Goal: Task Accomplishment & Management: Complete application form

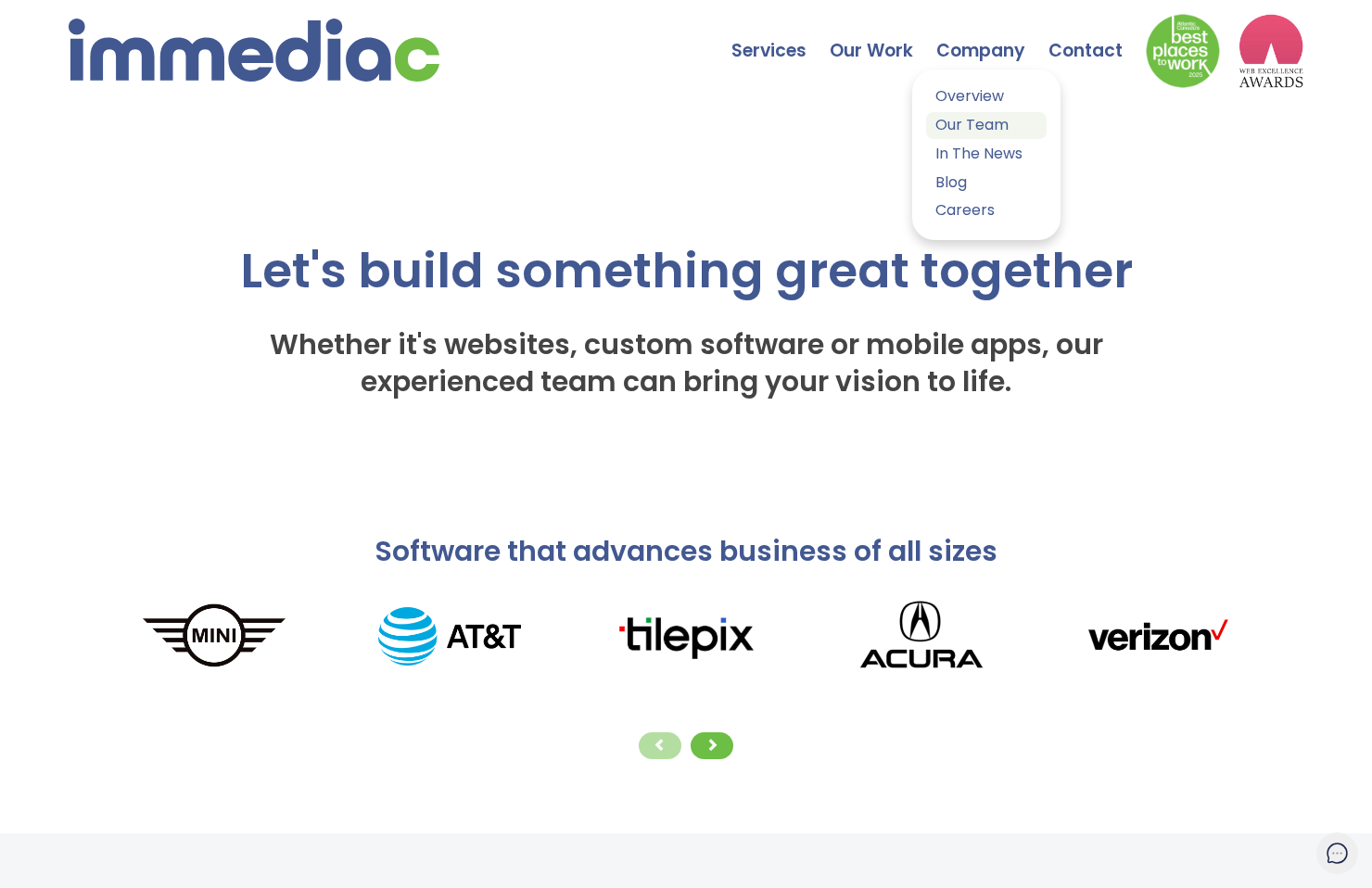
click at [951, 124] on link "Our Team" at bounding box center [985, 126] width 120 height 27
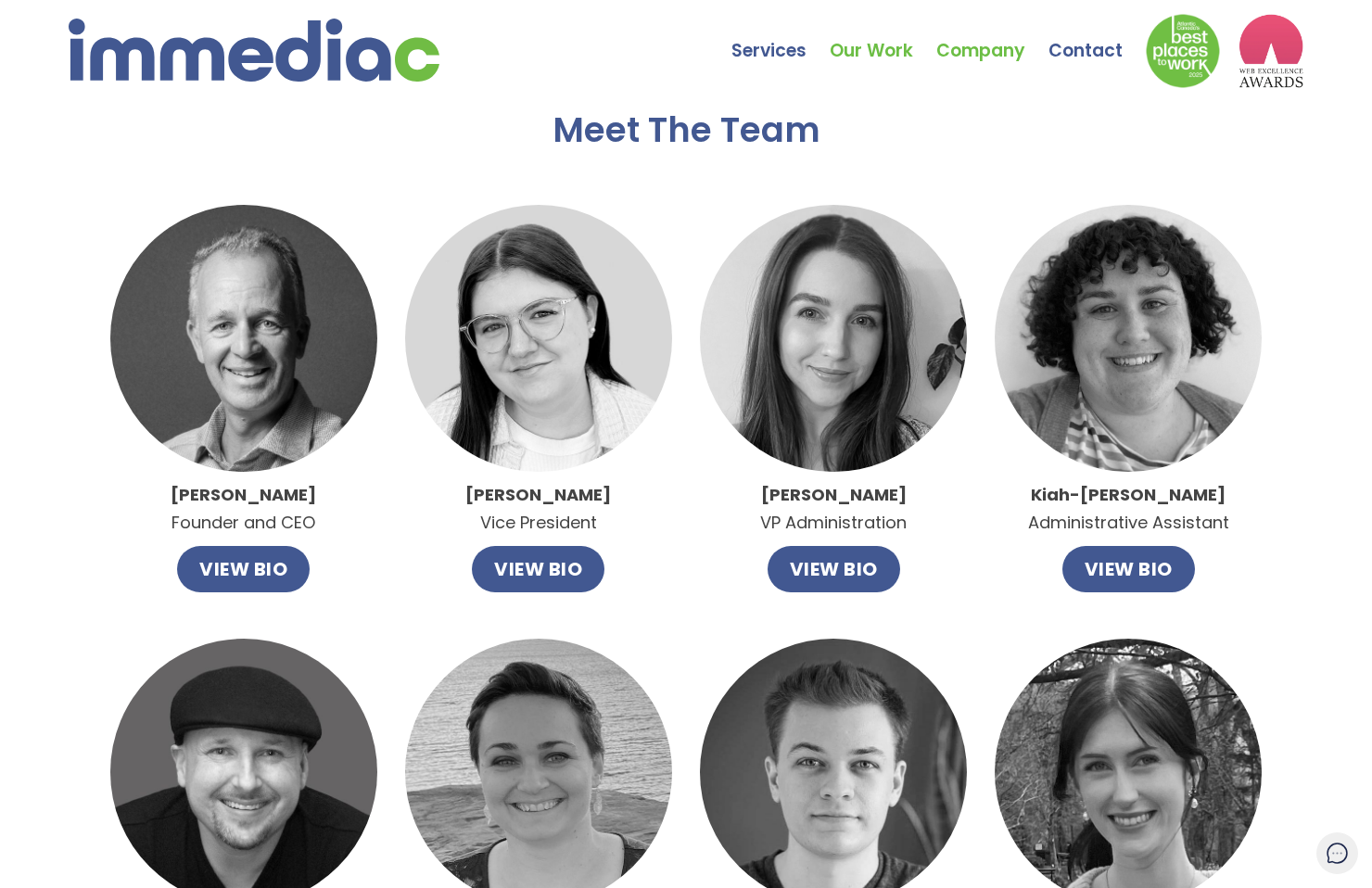
click at [838, 48] on link "Our Work" at bounding box center [882, 37] width 107 height 65
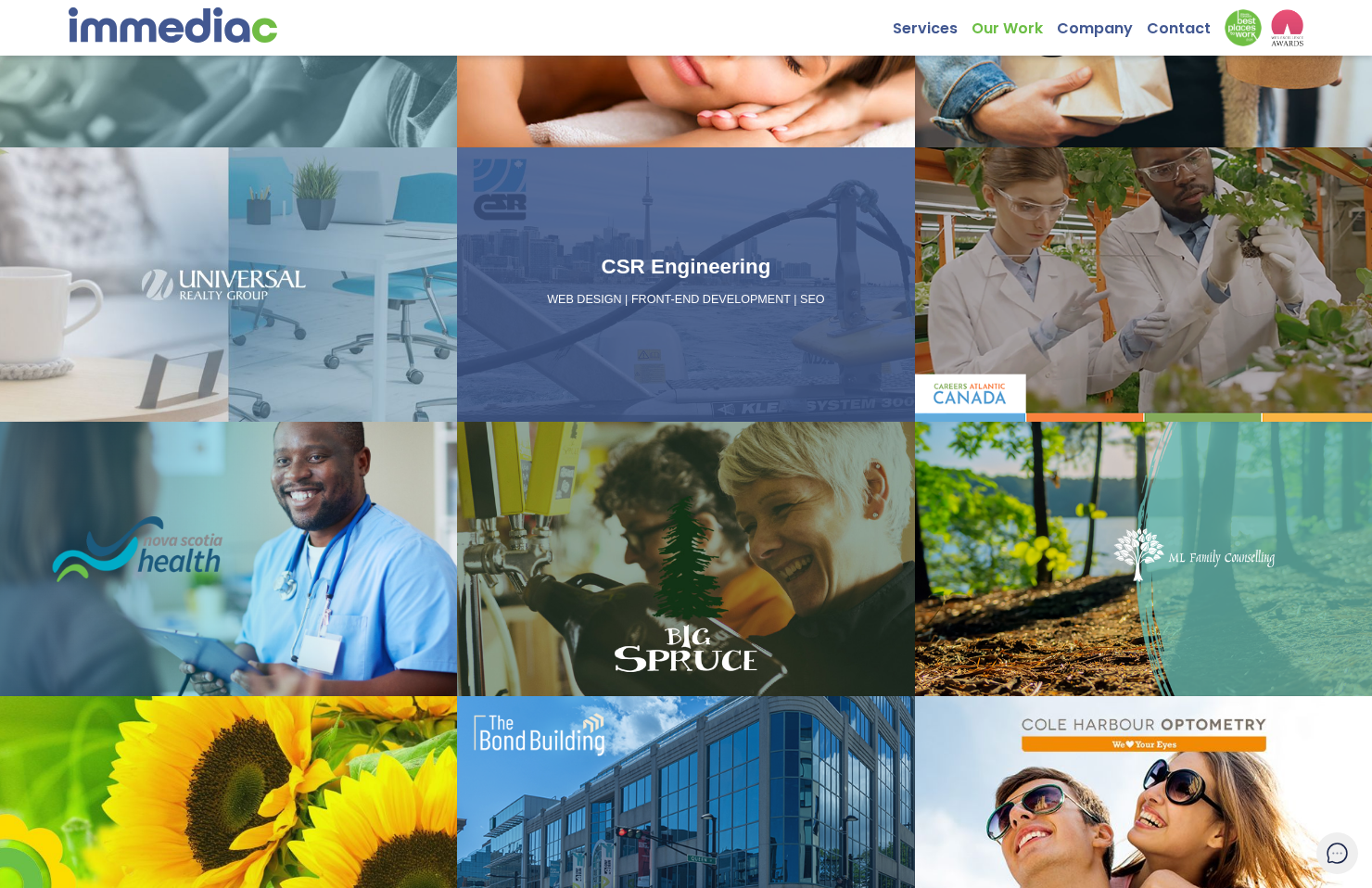
scroll to position [623, 0]
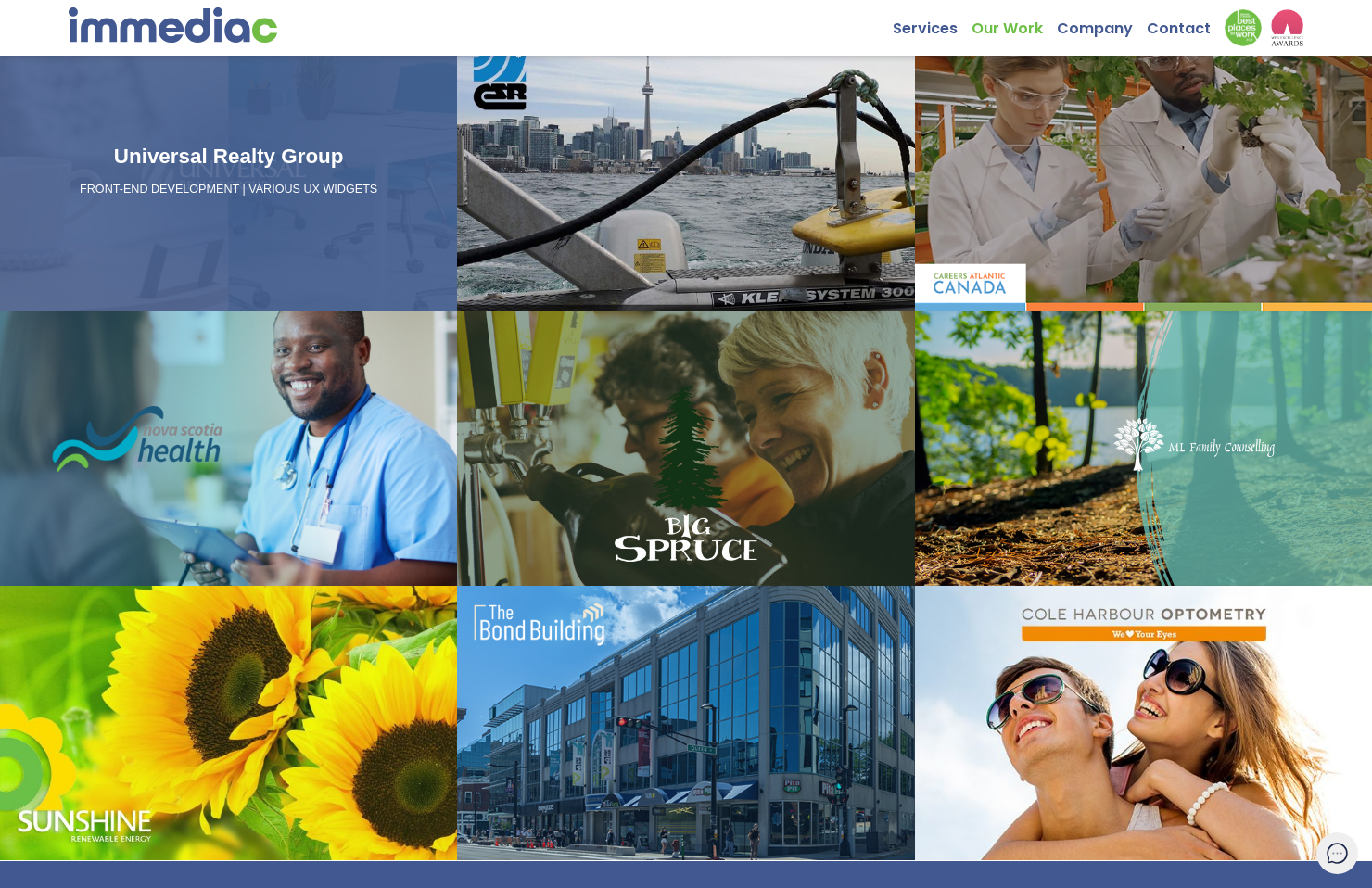
click at [285, 206] on div "Universal Realty Group FRONT-END DEVELOPMENT | VARIOUS UX WIDGETS" at bounding box center [229, 175] width 442 height 67
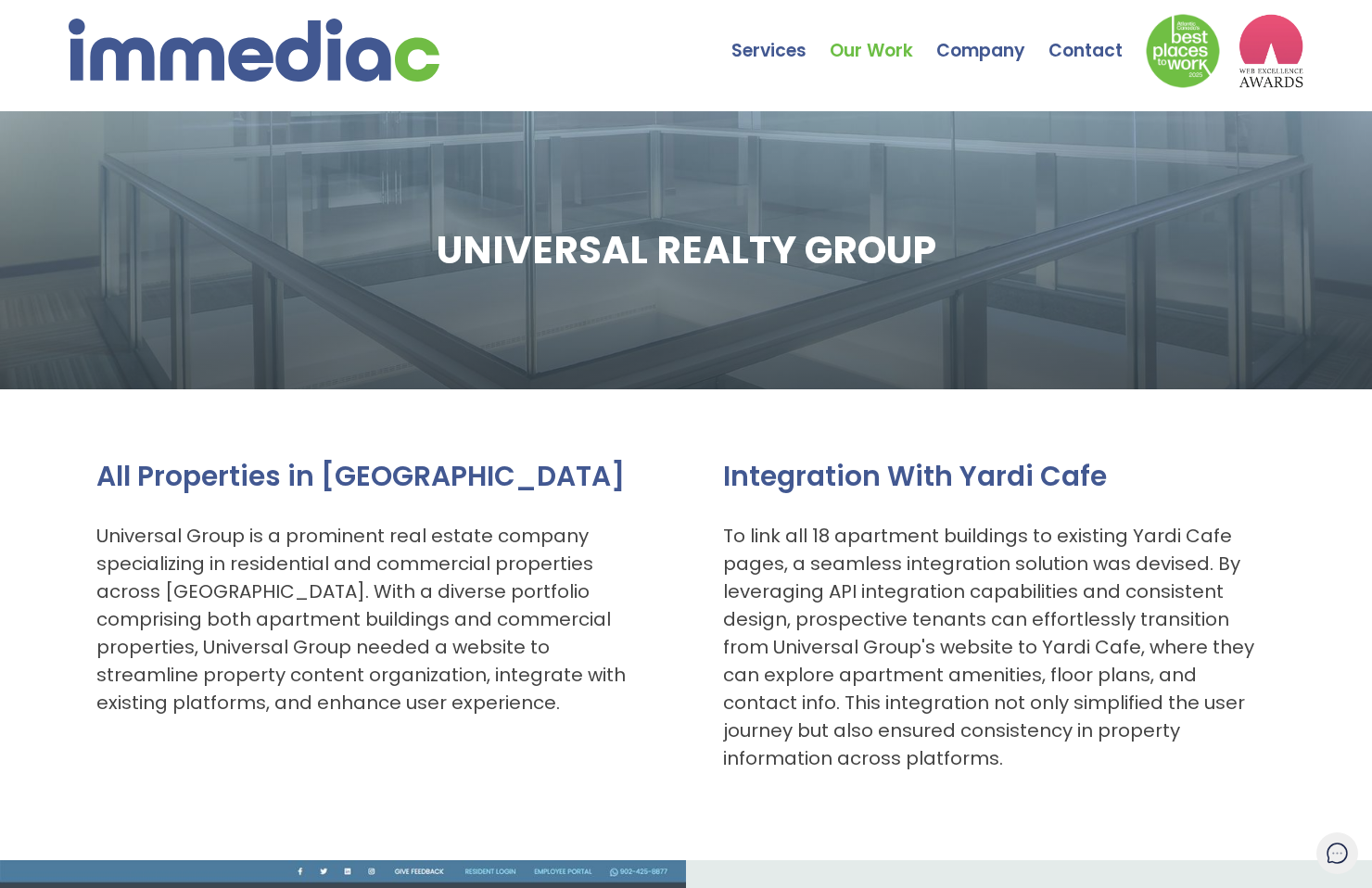
click at [295, 46] on img at bounding box center [253, 50] width 371 height 63
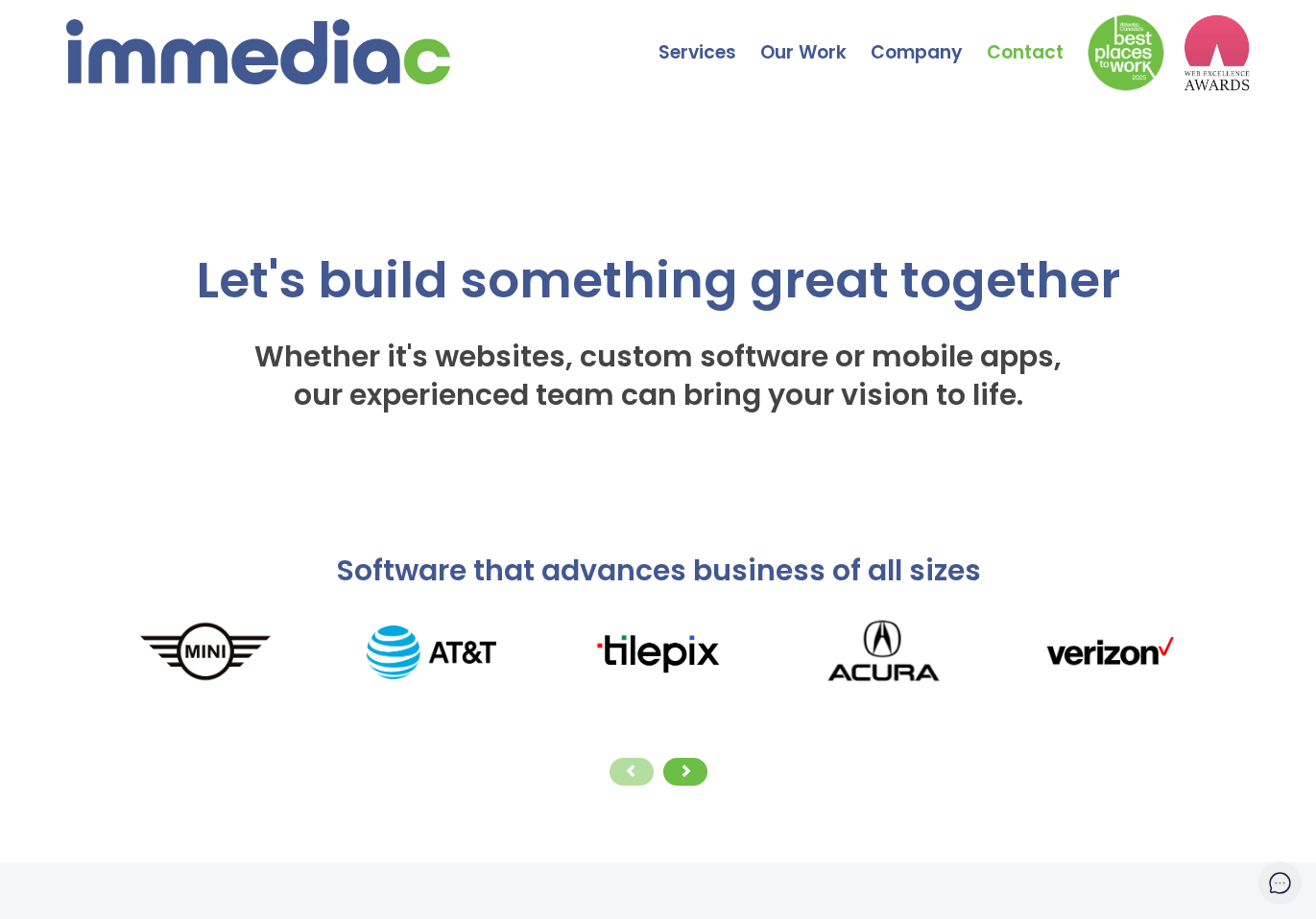
click at [1022, 48] on link "Contact" at bounding box center [1036, 39] width 100 height 68
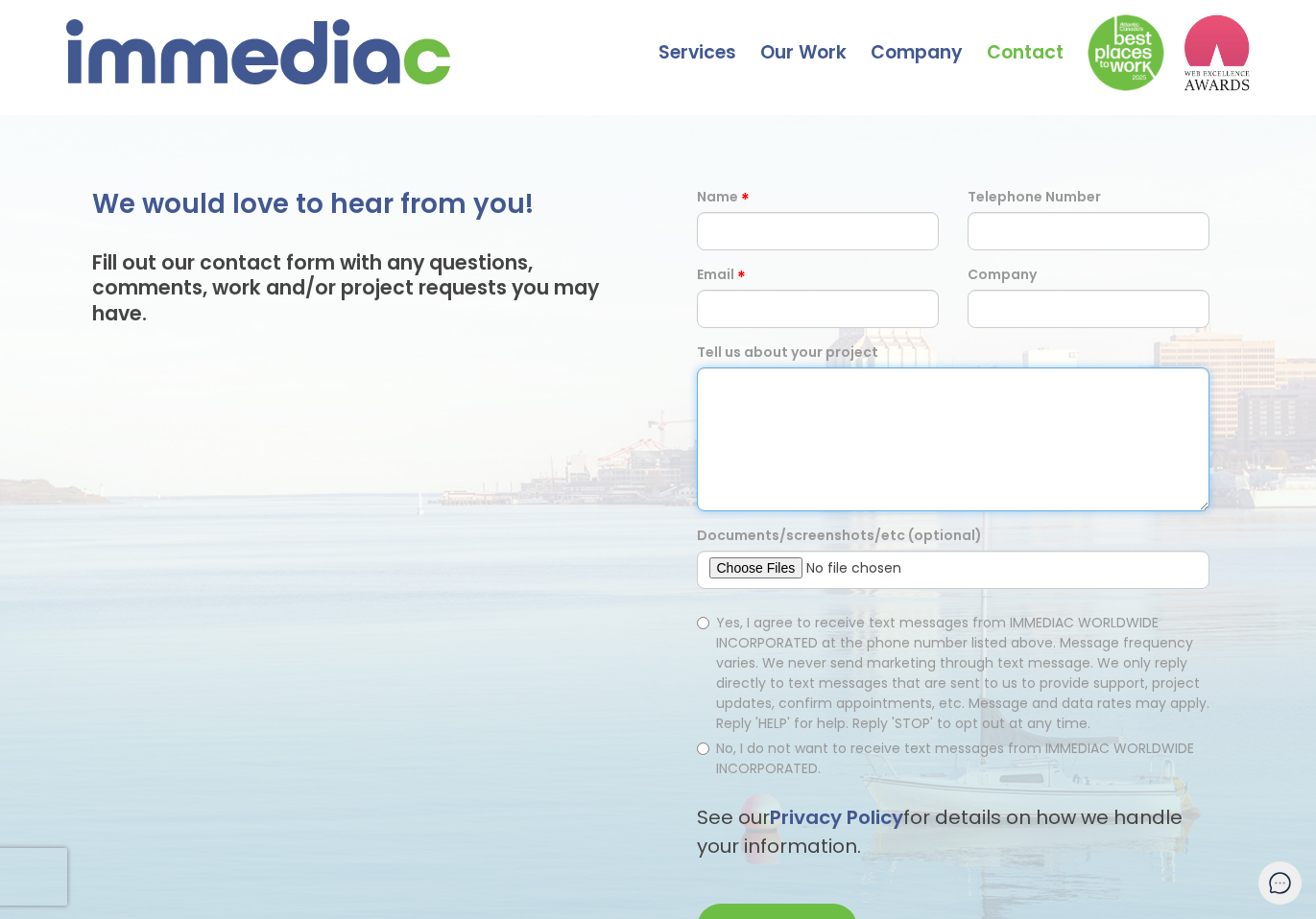
click at [750, 407] on textarea at bounding box center [953, 439] width 513 height 144
paste textarea "Lo, I dolo sit’am conse adip! E’s doeiusmo tem in utlabo et Dolore-Mag Aliquaen…"
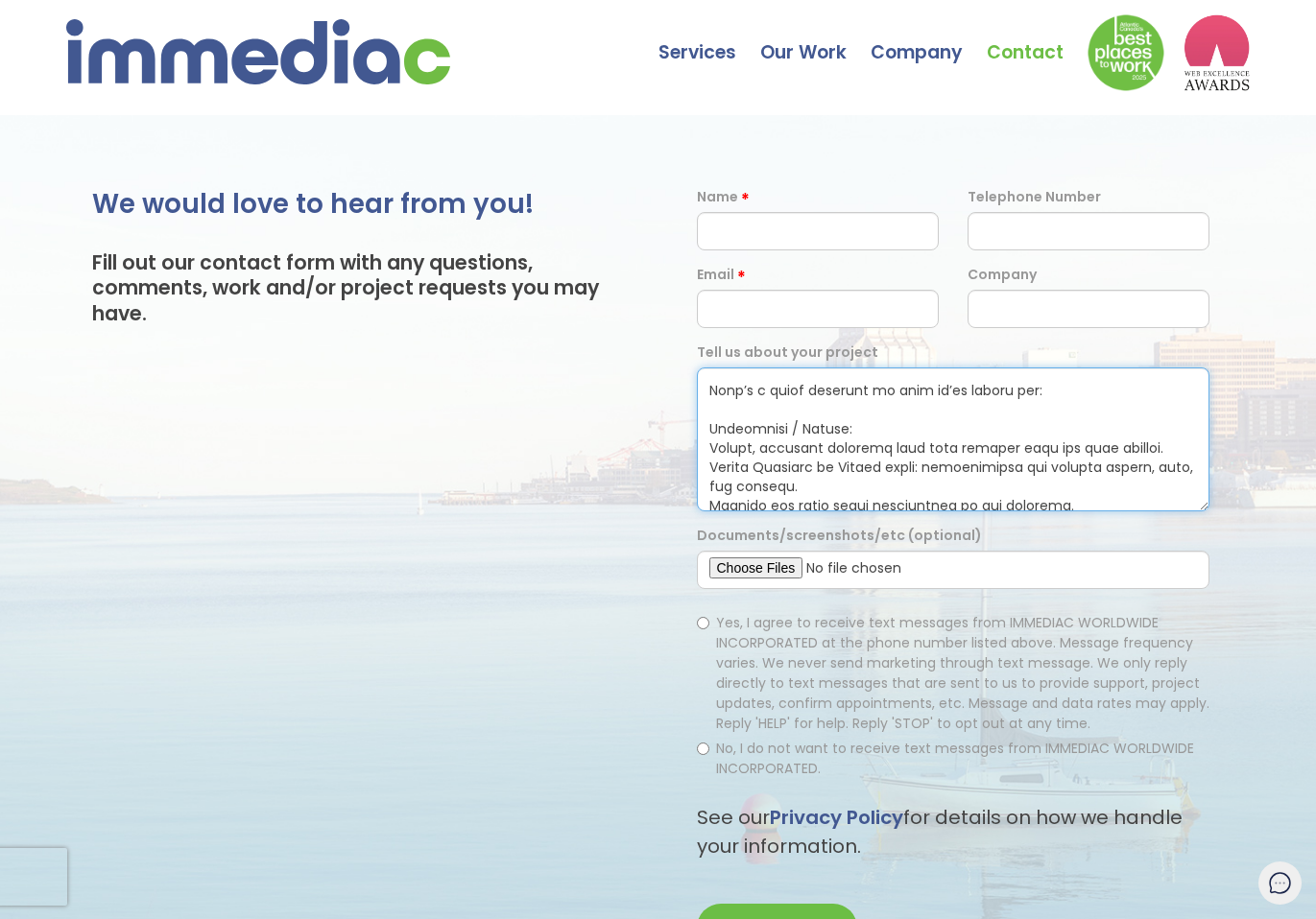
scroll to position [101, 0]
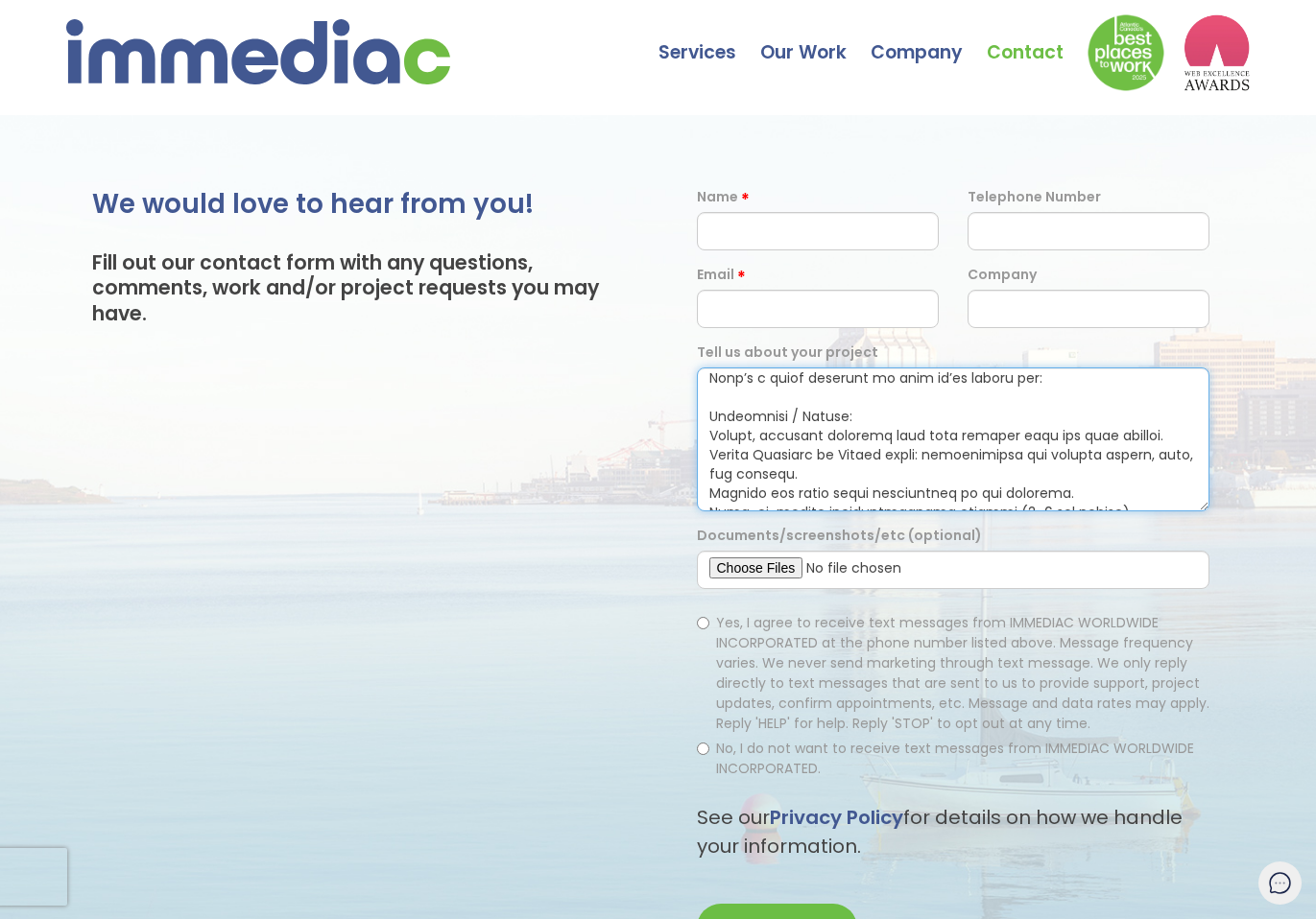
click at [706, 436] on textarea at bounding box center [953, 439] width 513 height 144
click at [704, 451] on textarea at bounding box center [953, 439] width 513 height 144
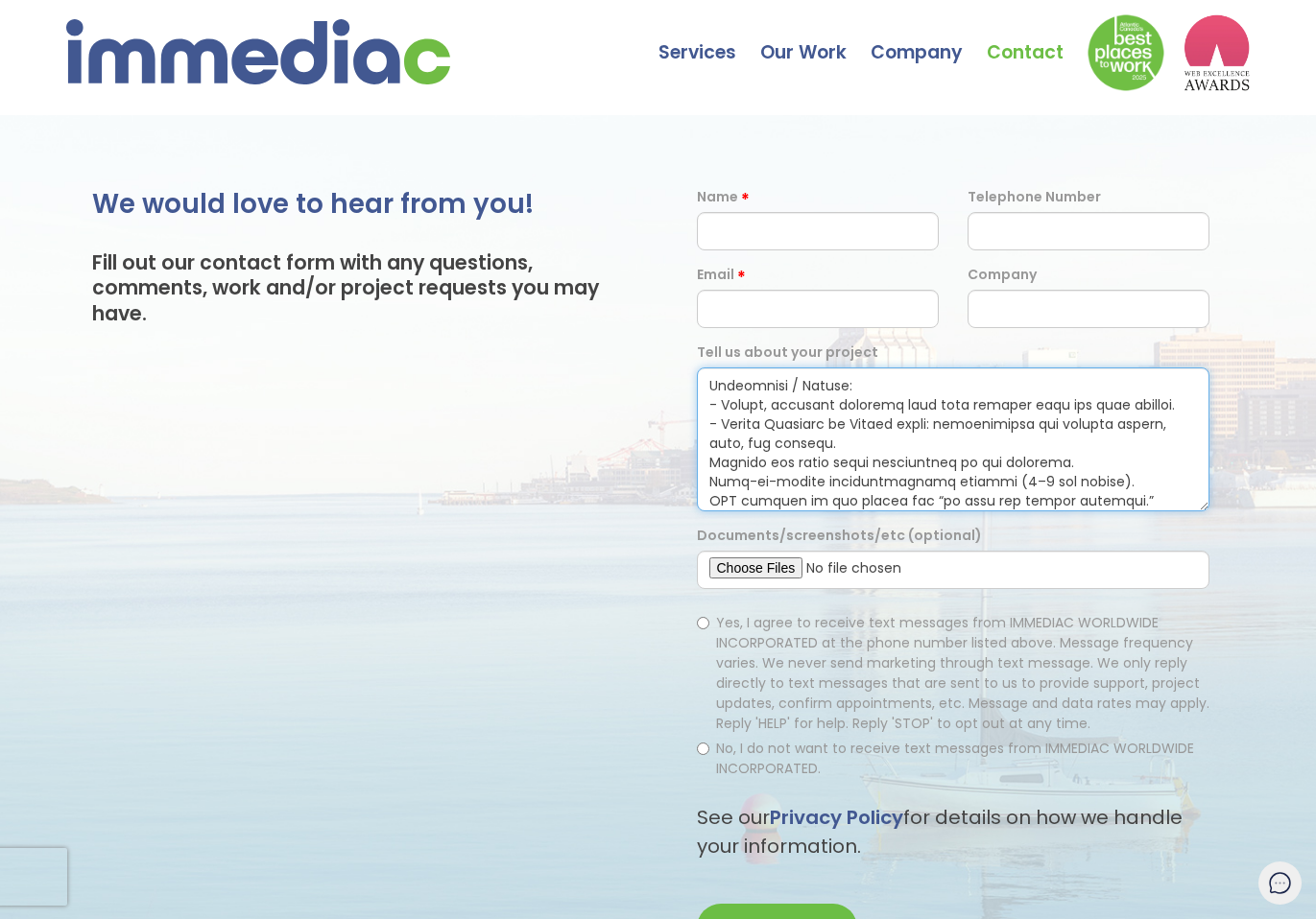
scroll to position [130, 0]
click at [707, 464] on textarea at bounding box center [953, 439] width 513 height 144
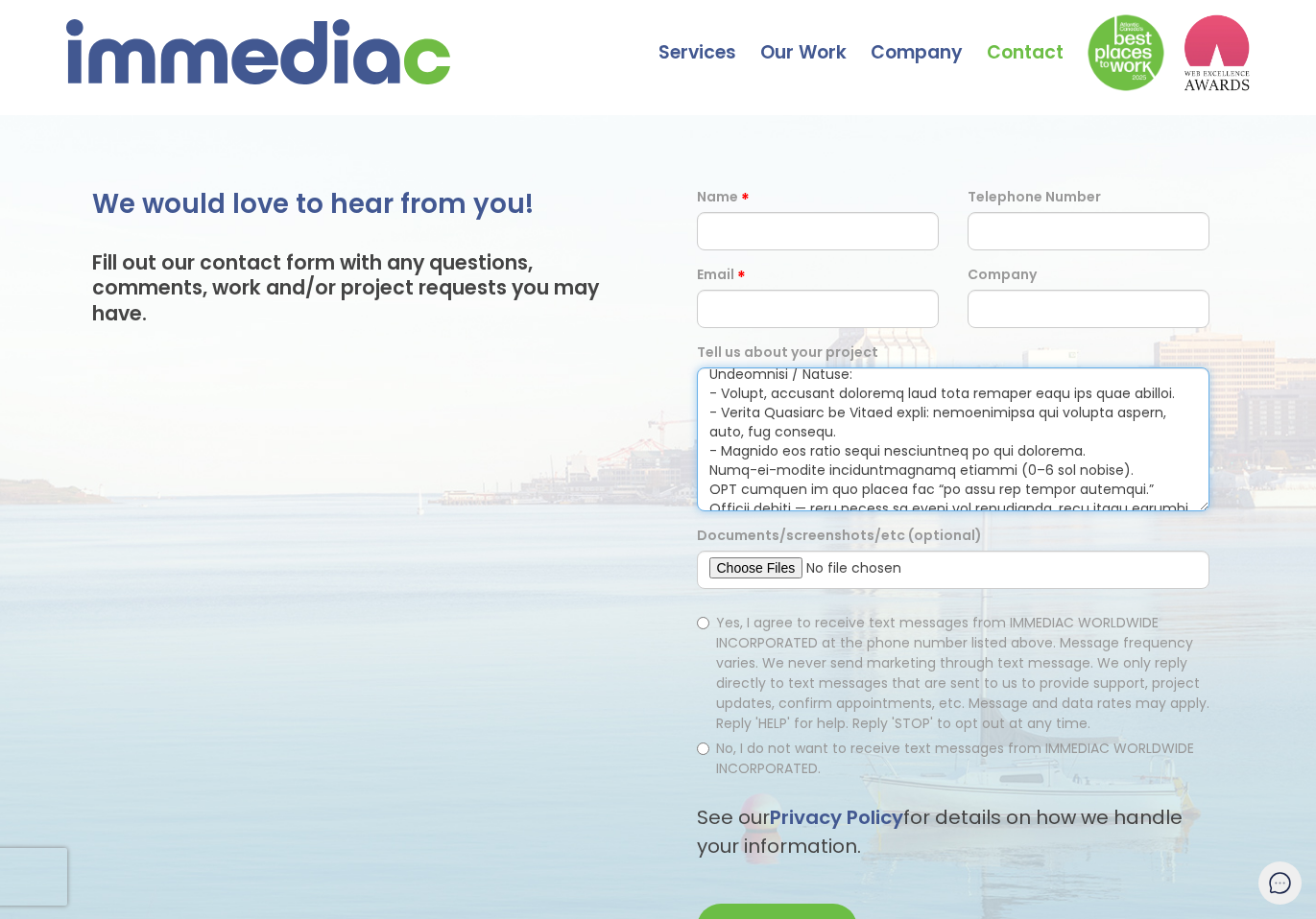
scroll to position [151, 0]
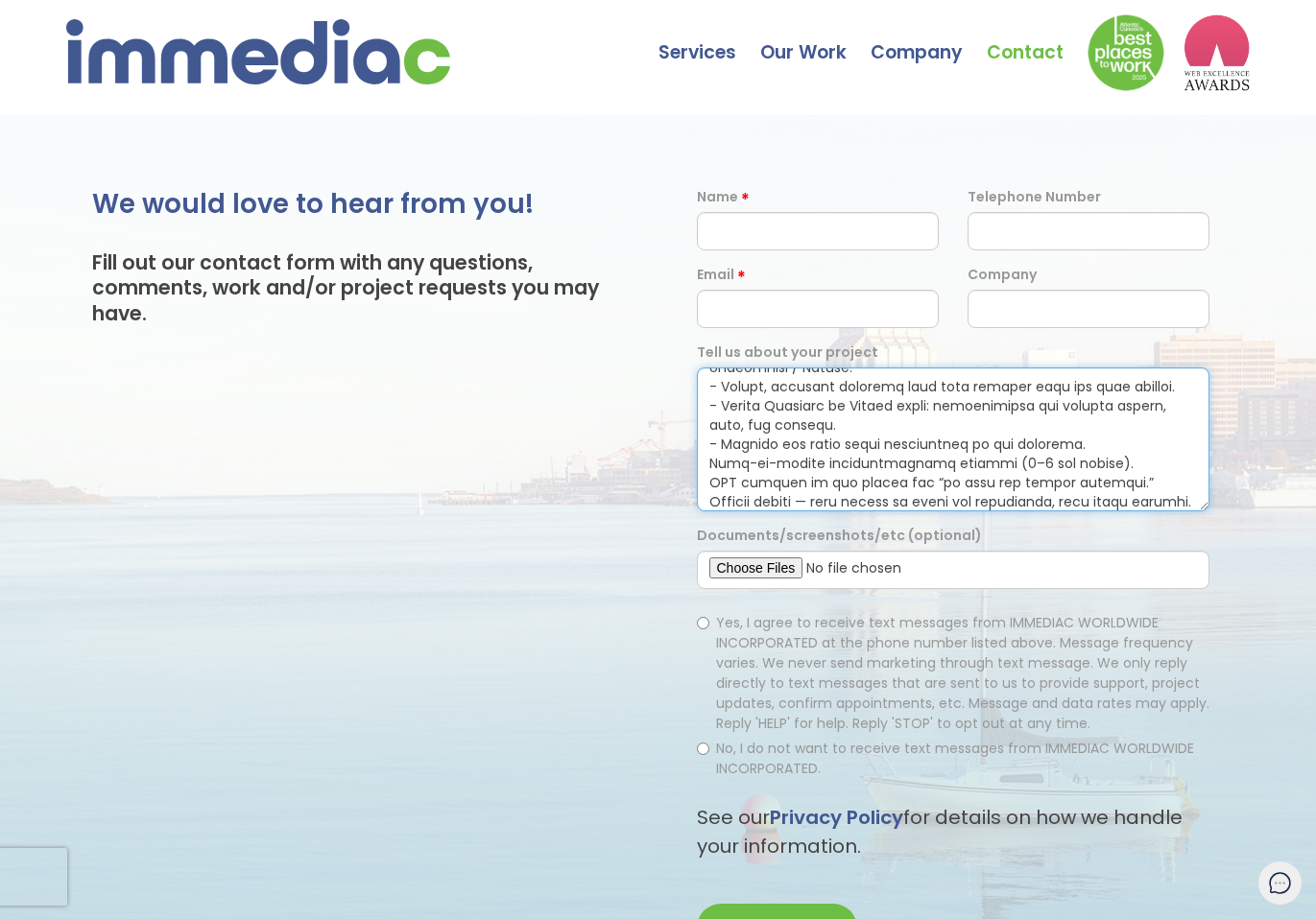
click at [706, 462] on textarea at bounding box center [953, 439] width 513 height 144
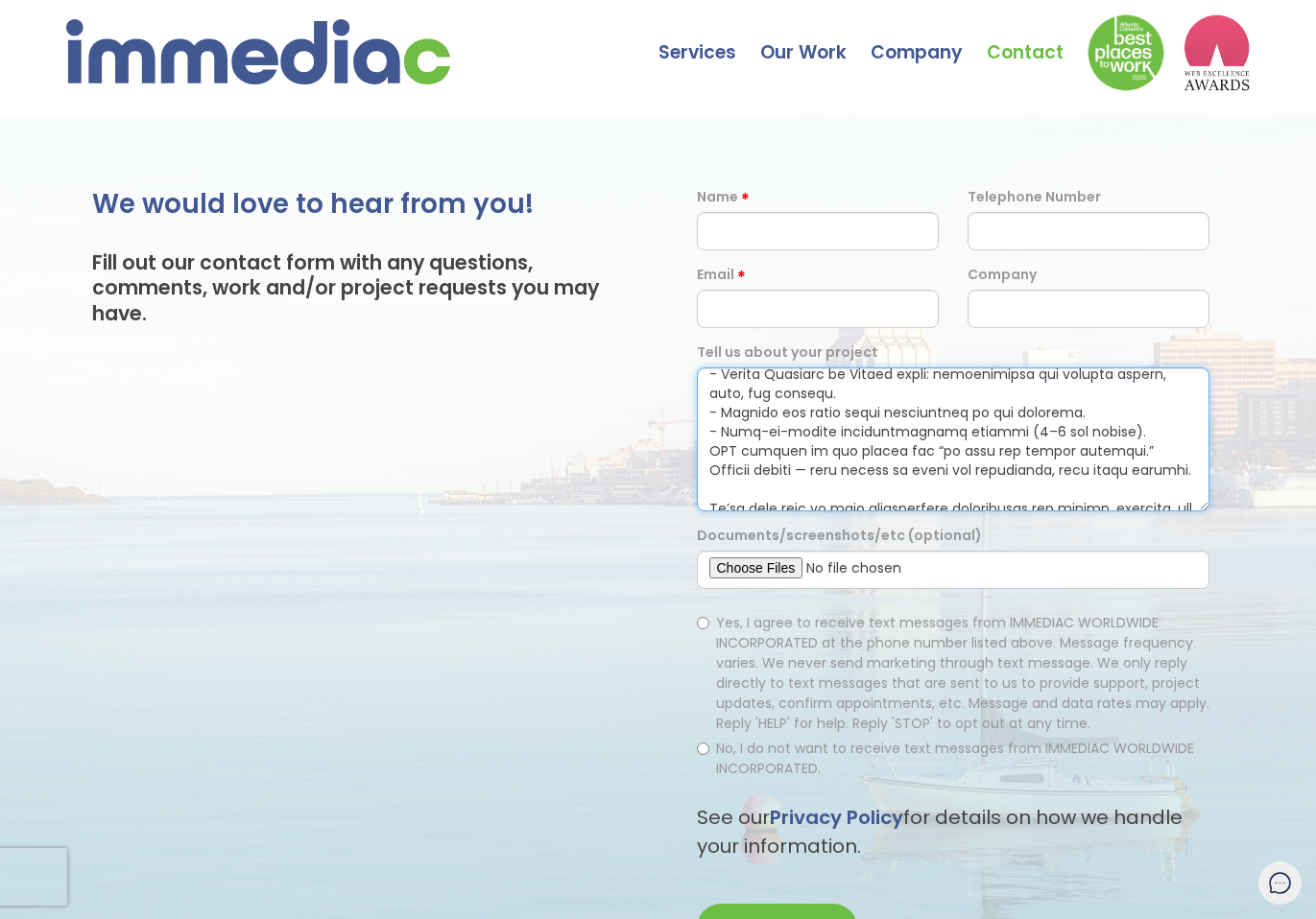
click at [707, 454] on textarea at bounding box center [953, 439] width 513 height 144
click at [707, 463] on textarea at bounding box center [953, 439] width 513 height 144
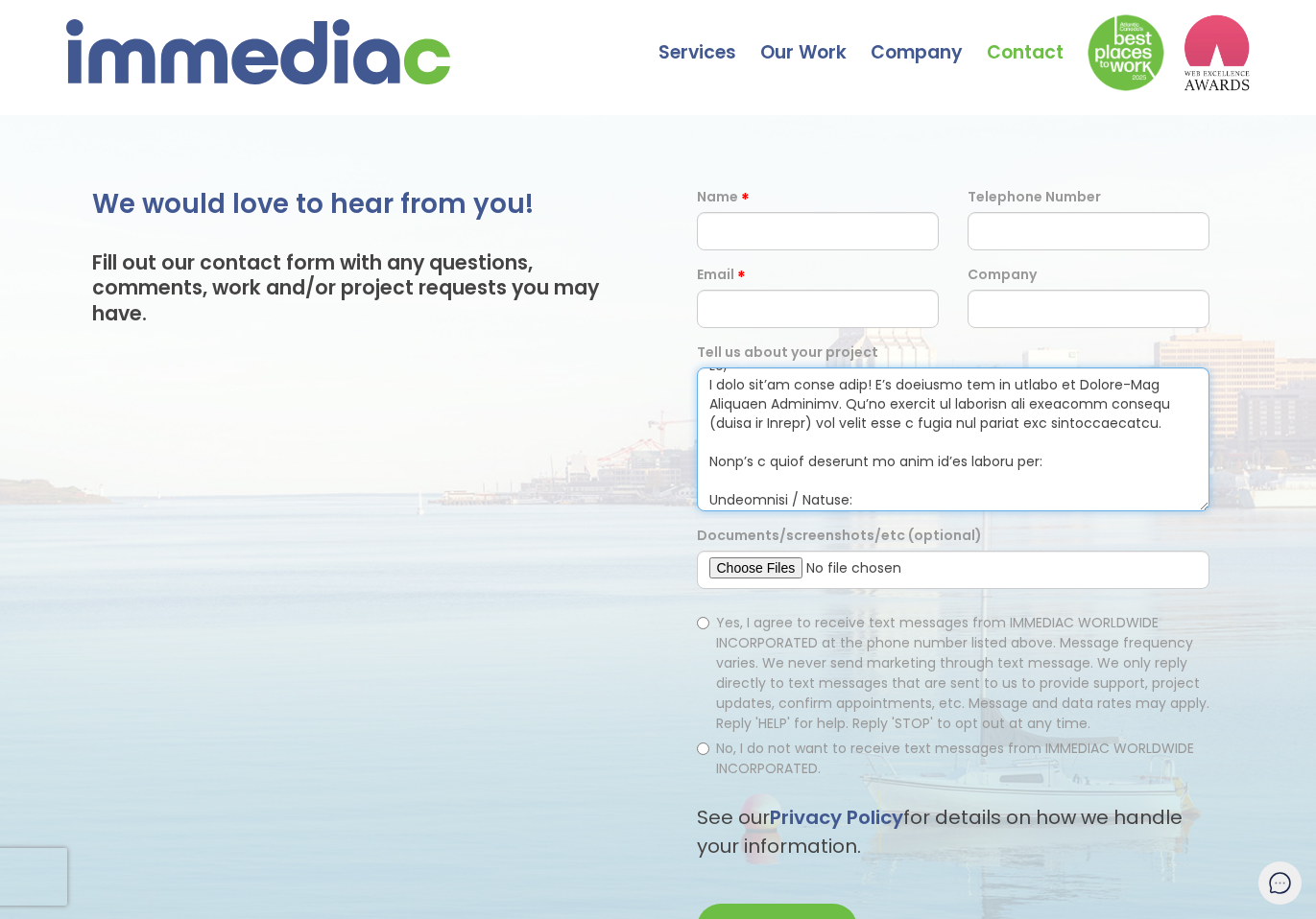
scroll to position [0, 0]
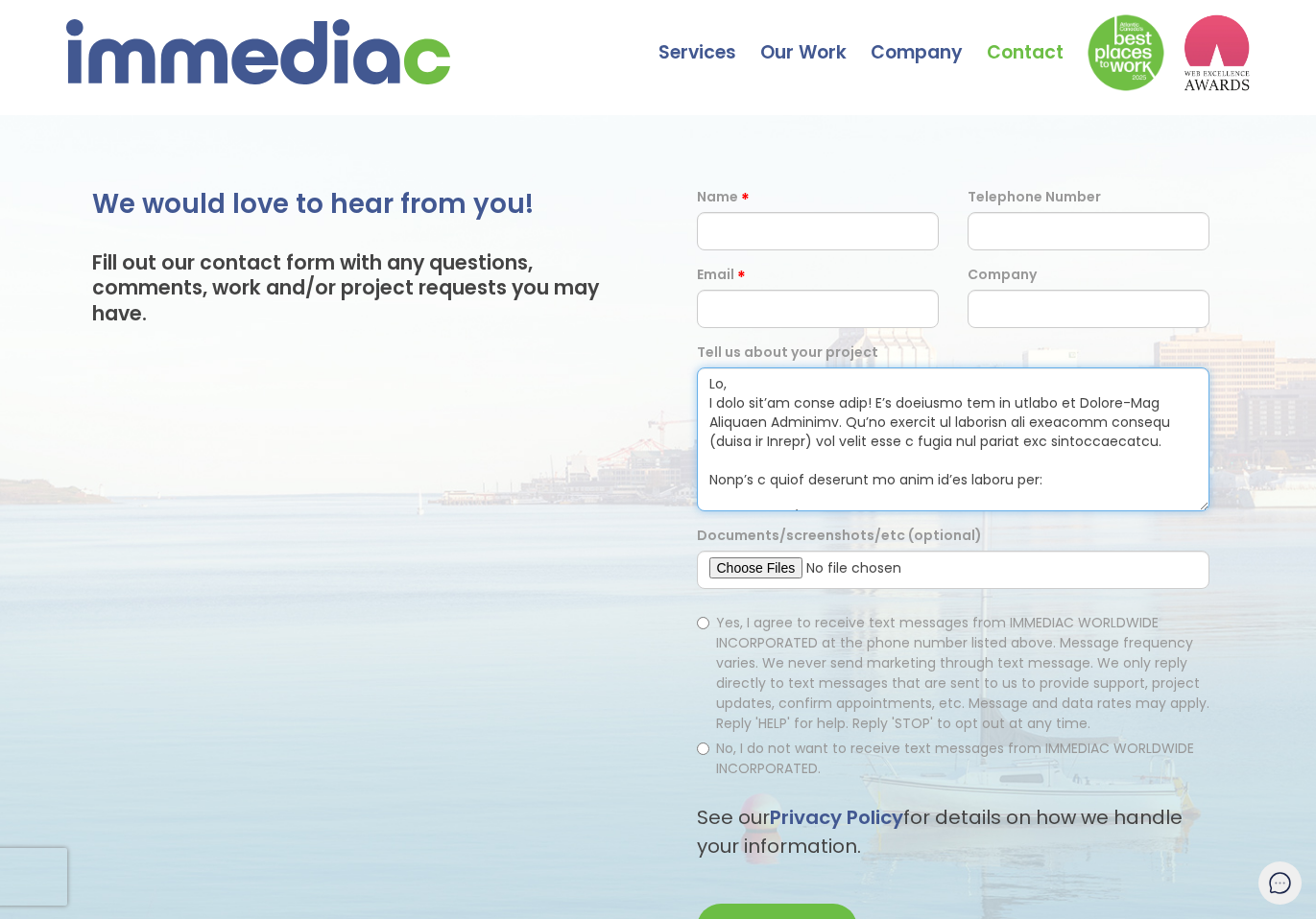
type textarea "Hi, I hope you’re doing well! I’m reaching out on behalf of Inside-Out Cleaning…"
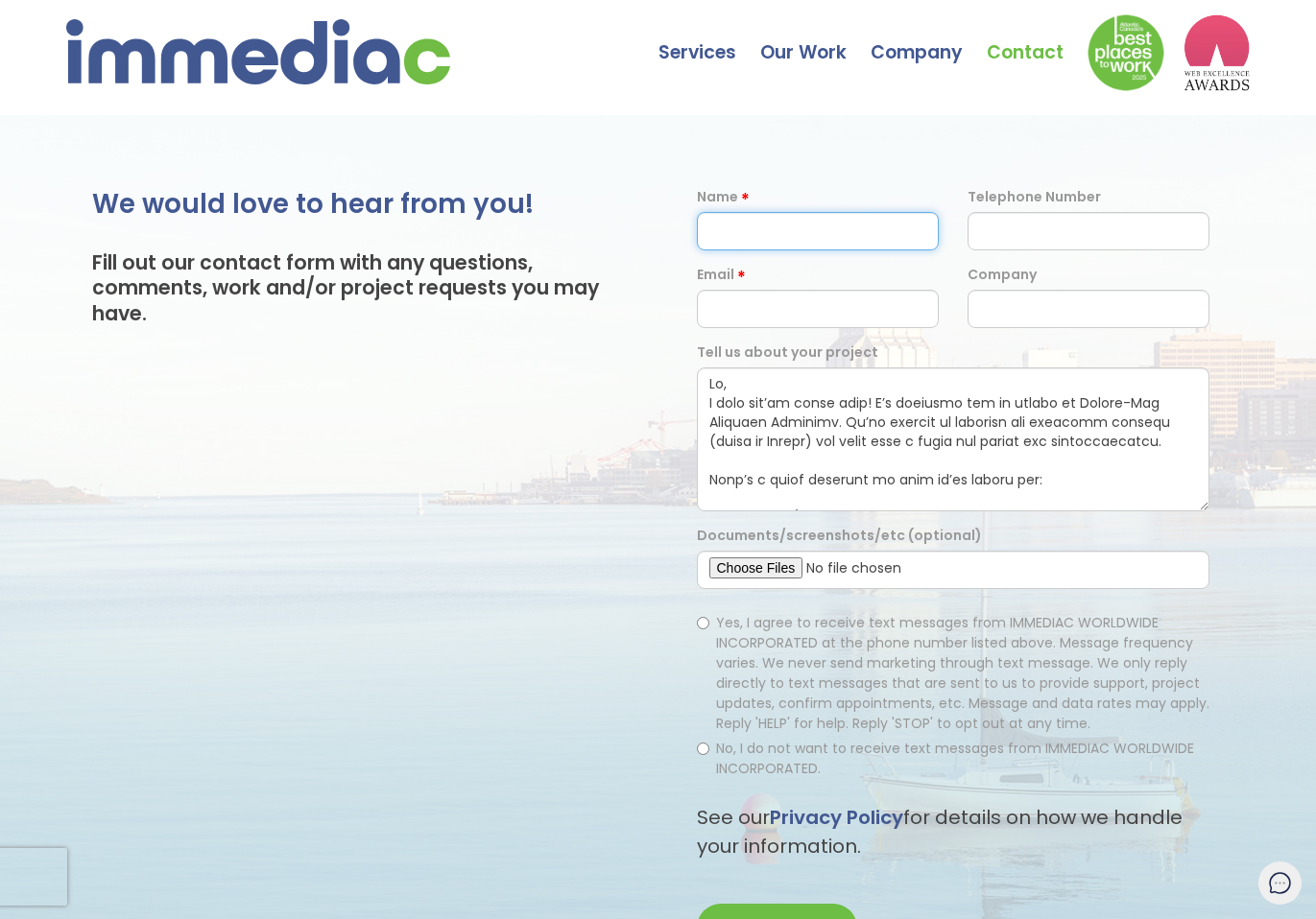
click at [782, 244] on input "text" at bounding box center [817, 230] width 242 height 39
type input "Tania"
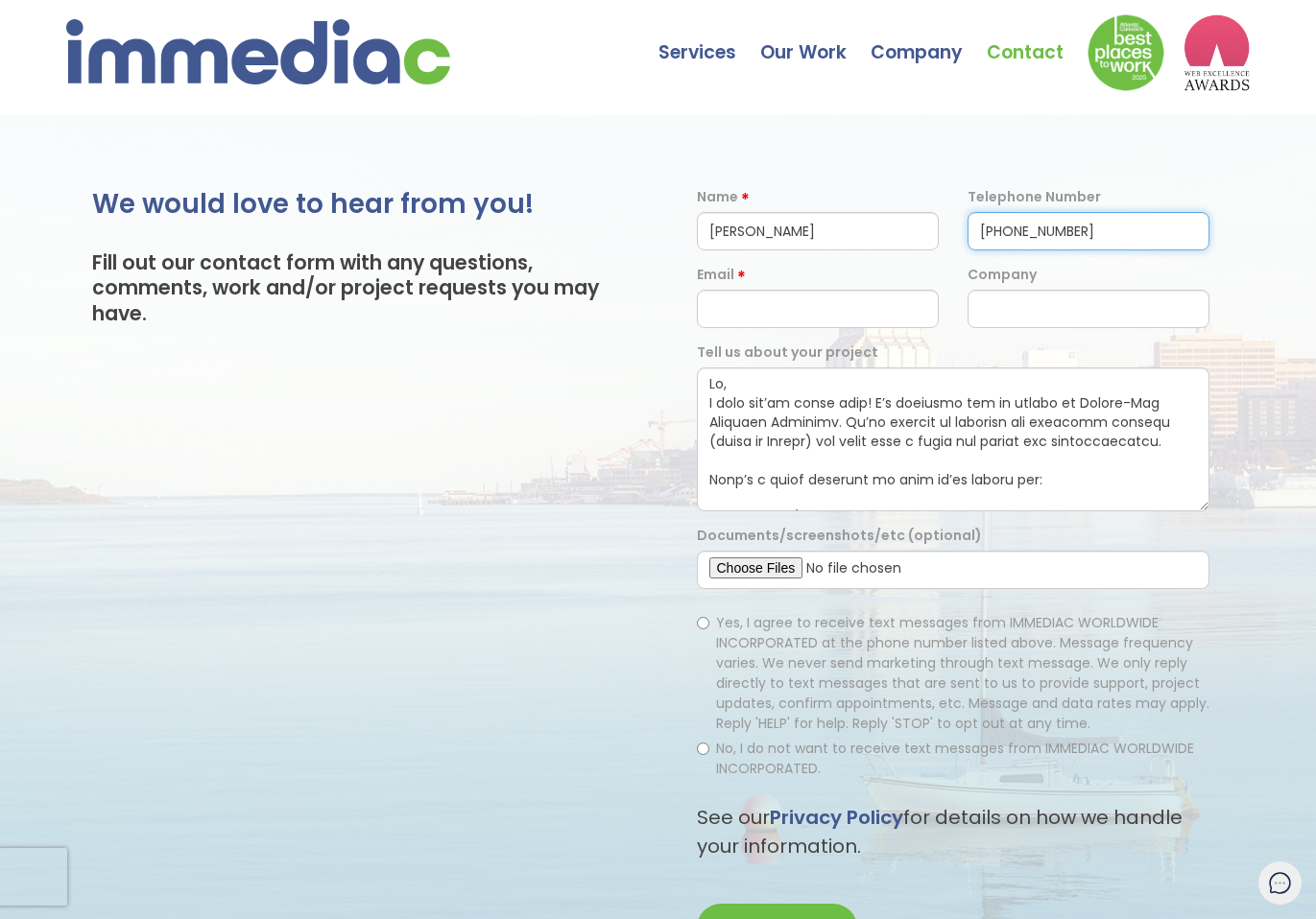
type input "902-624-8939"
click at [745, 308] on input "email" at bounding box center [817, 309] width 242 height 39
type input "tania@iocs.ca"
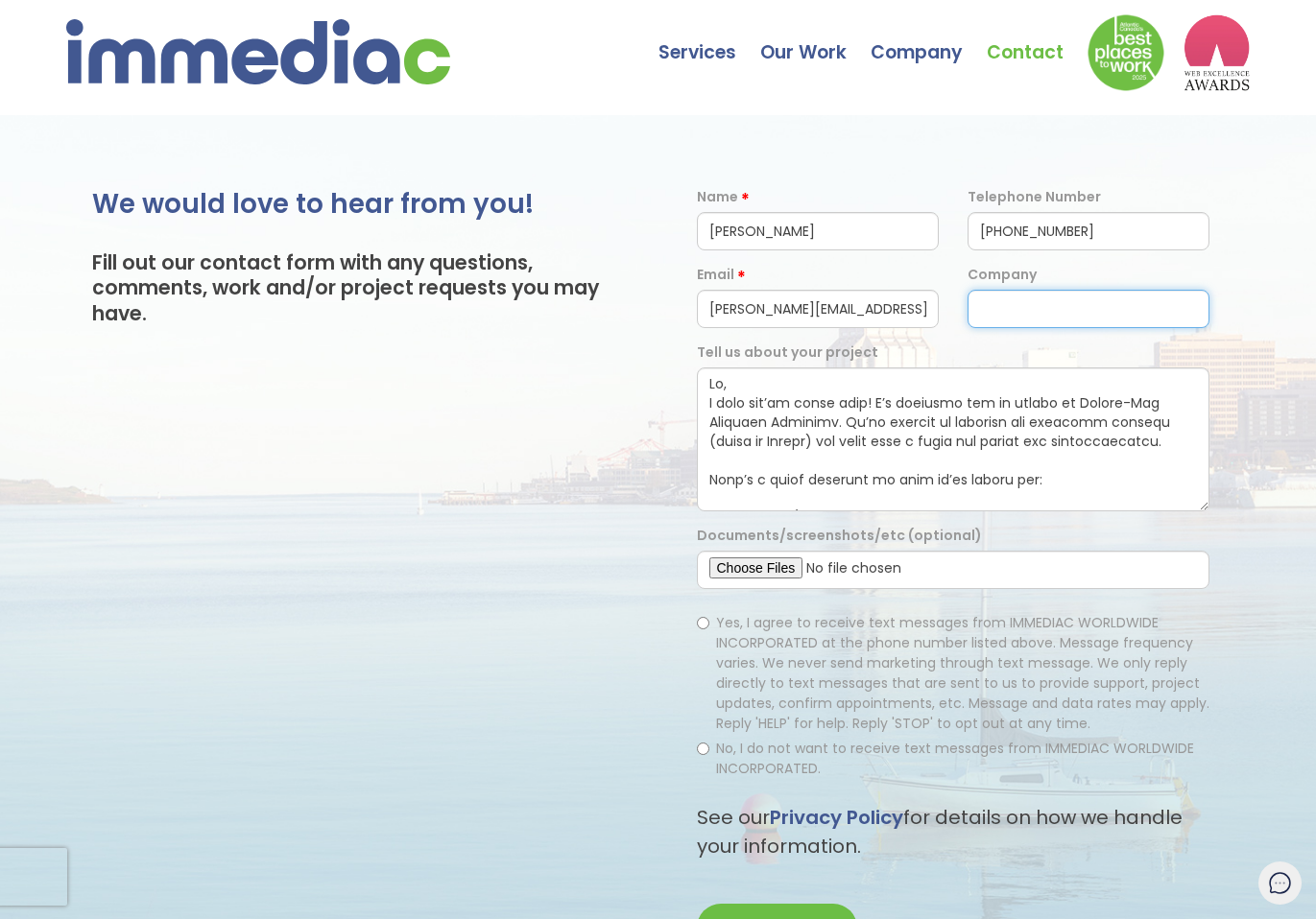
click at [1006, 311] on input "text" at bounding box center [1087, 309] width 242 height 39
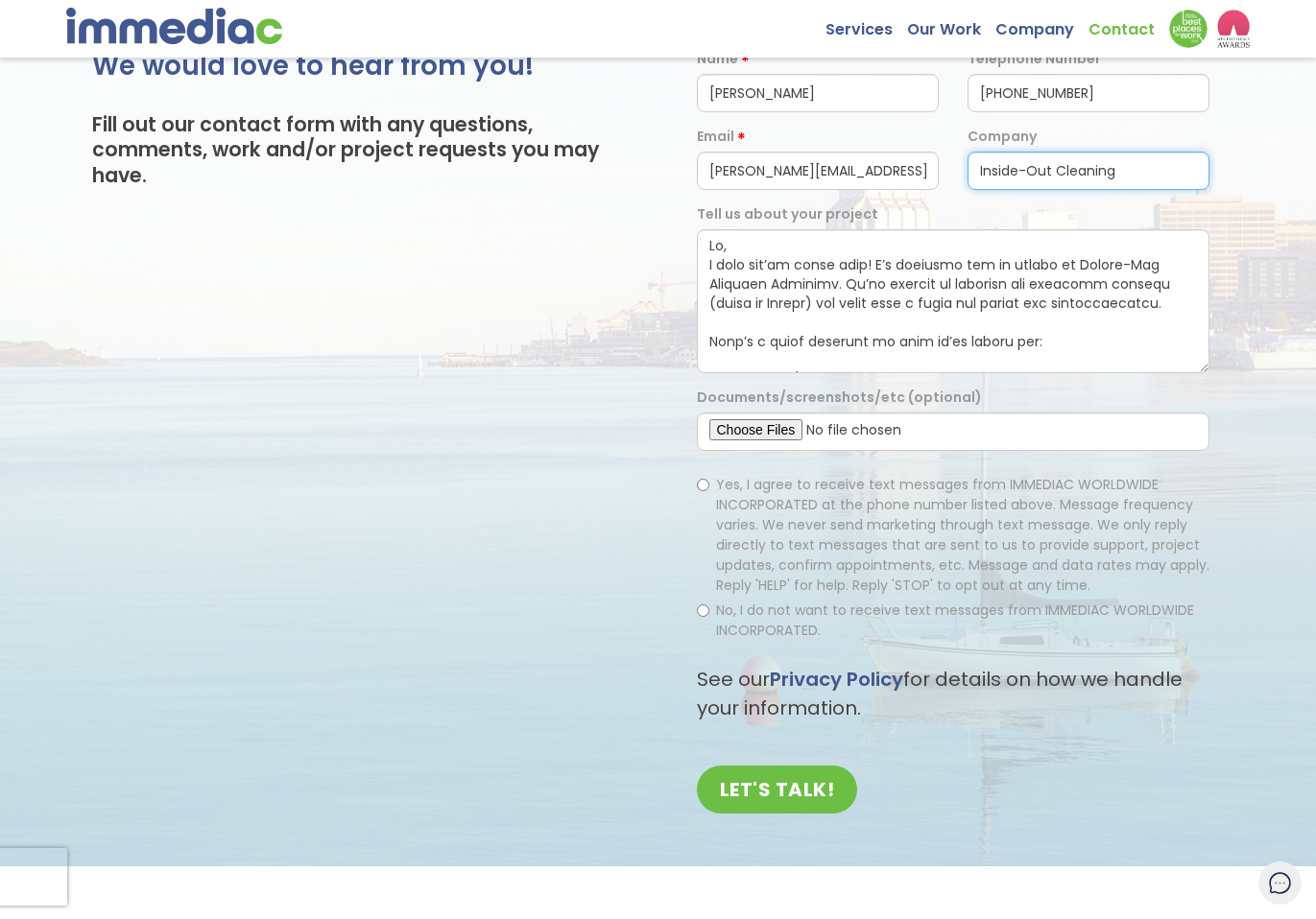
scroll to position [140, 0]
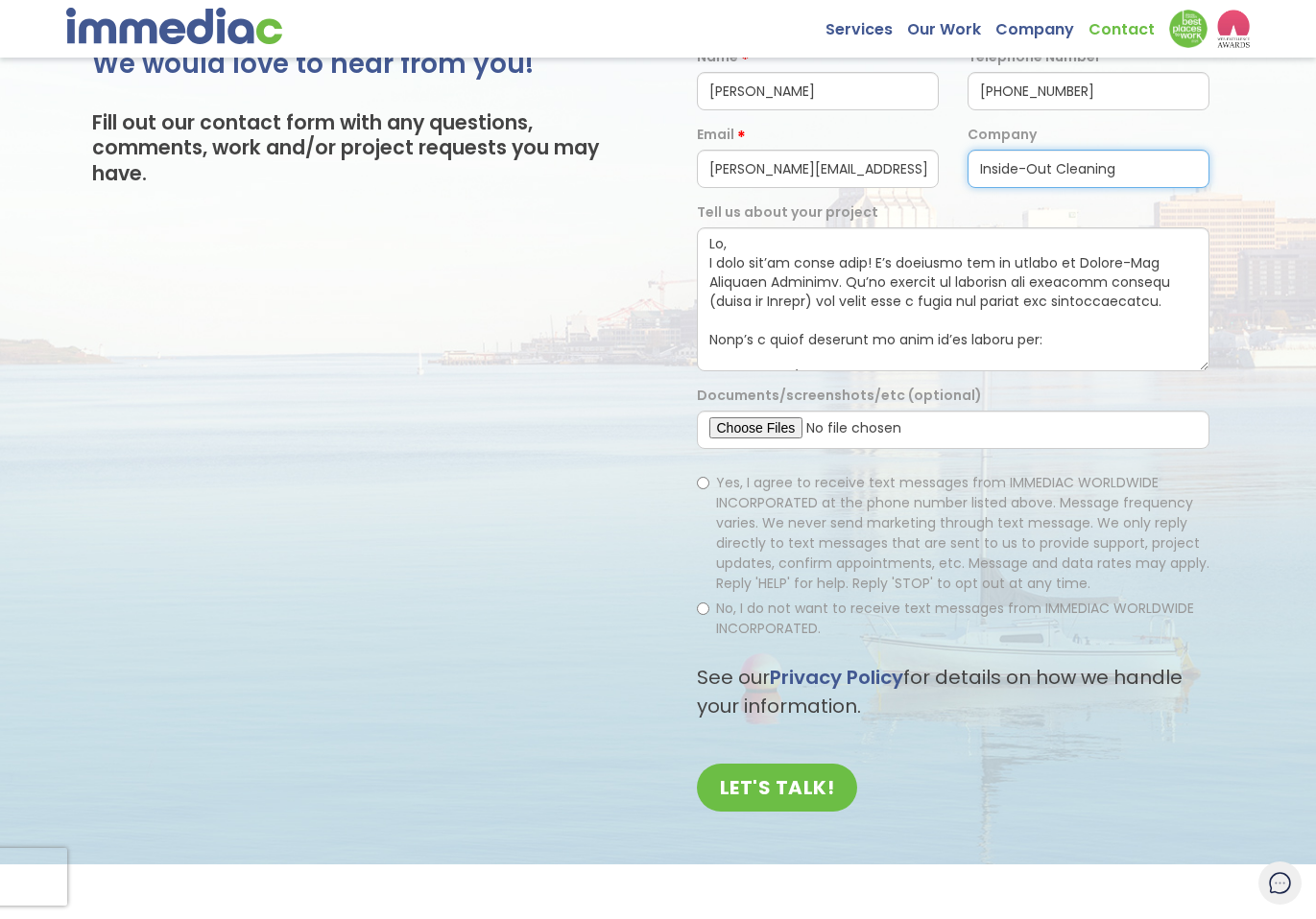
type input "Inside-Out Cleaning"
click at [707, 607] on input "No, I do not want to receive text messages from IMMEDIAC WORLDWIDE INCORPORATED." at bounding box center [703, 608] width 13 height 13
radio input "true"
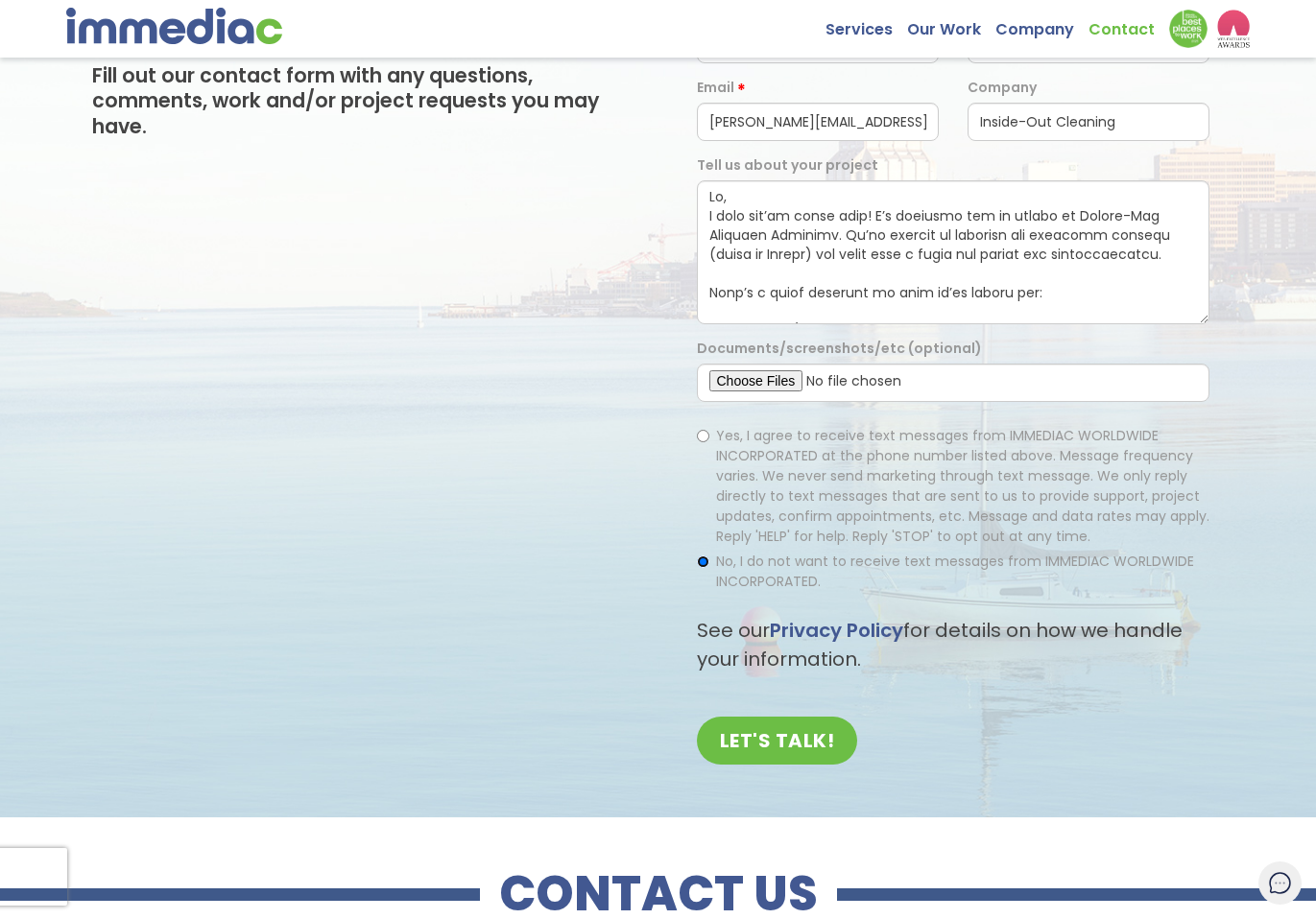
scroll to position [185, 0]
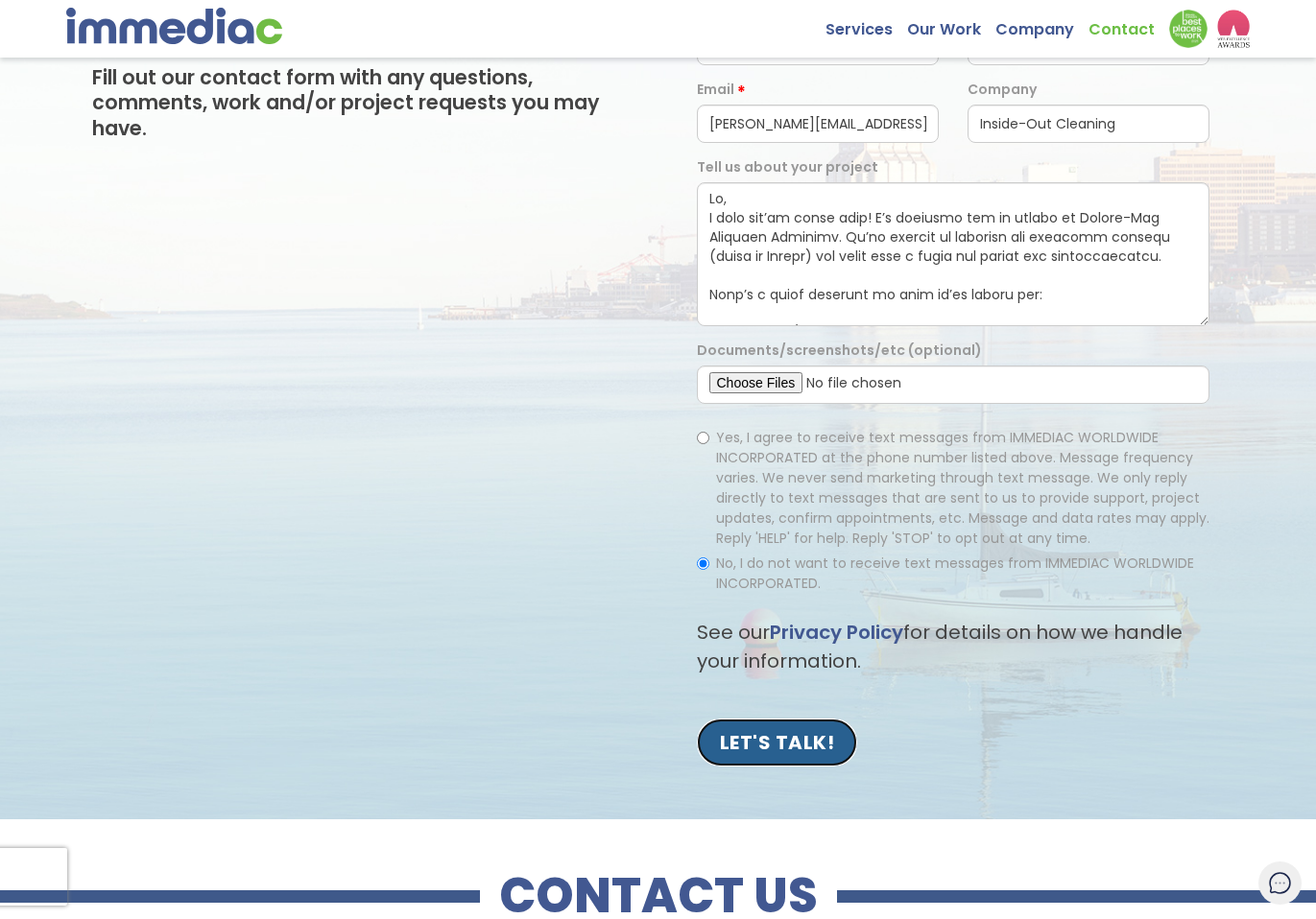
click at [765, 736] on input "LET'S TALK!" at bounding box center [777, 742] width 161 height 48
